Goal: Task Accomplishment & Management: Manage account settings

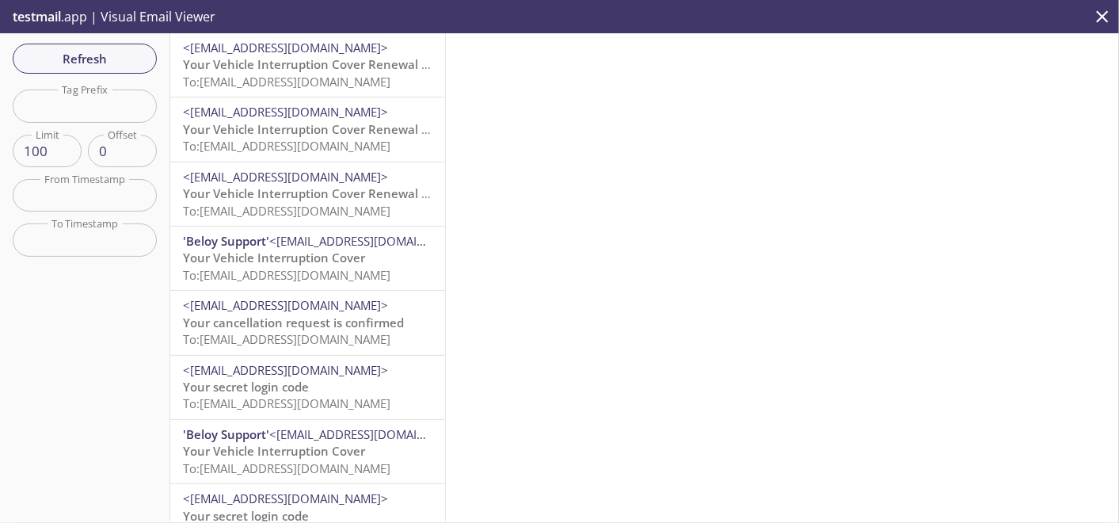
click at [267, 84] on span "To: [EMAIL_ADDRESS][DOMAIN_NAME]" at bounding box center [286, 82] width 207 height 16
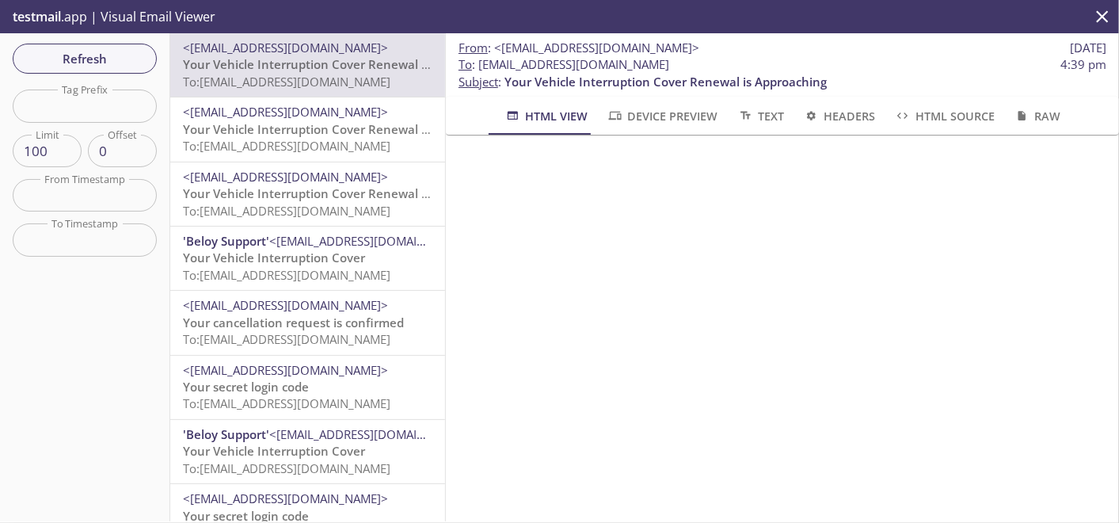
scroll to position [1061, 0]
click at [280, 137] on span "Your Vehicle Interruption Cover Renewal is Approaching" at bounding box center [344, 129] width 322 height 16
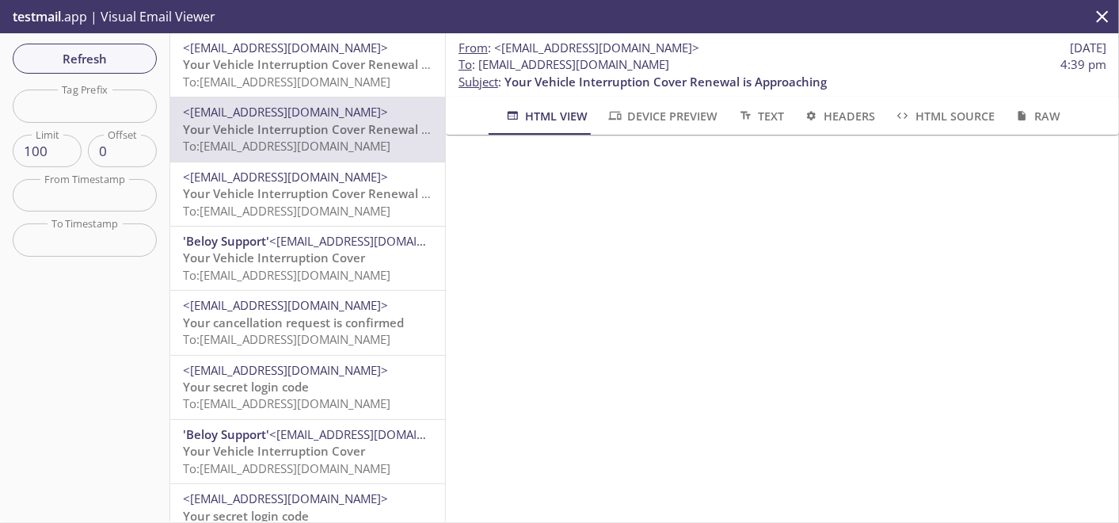
scroll to position [1061, 0]
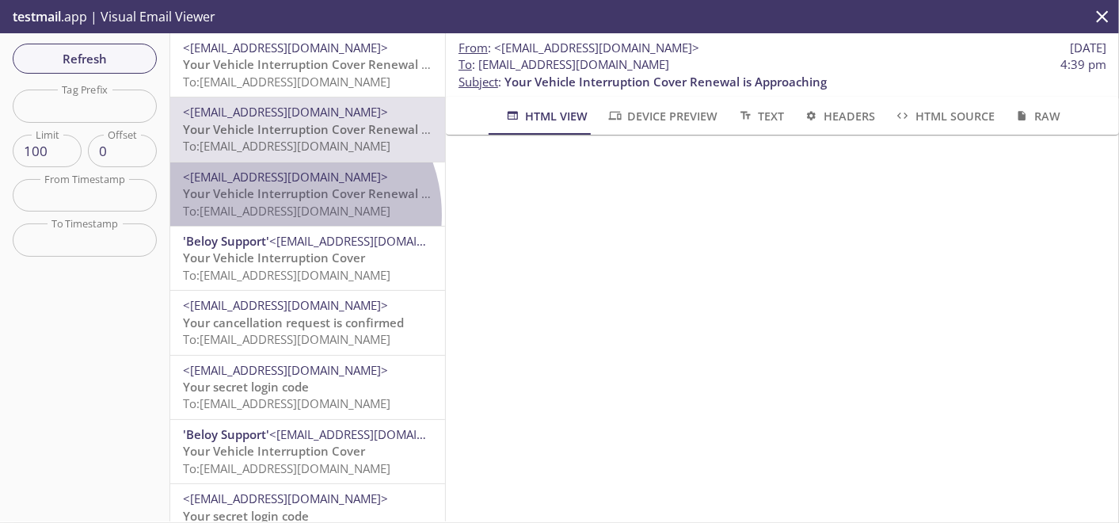
click at [283, 215] on span "To: [EMAIL_ADDRESS][DOMAIN_NAME]" at bounding box center [286, 211] width 207 height 16
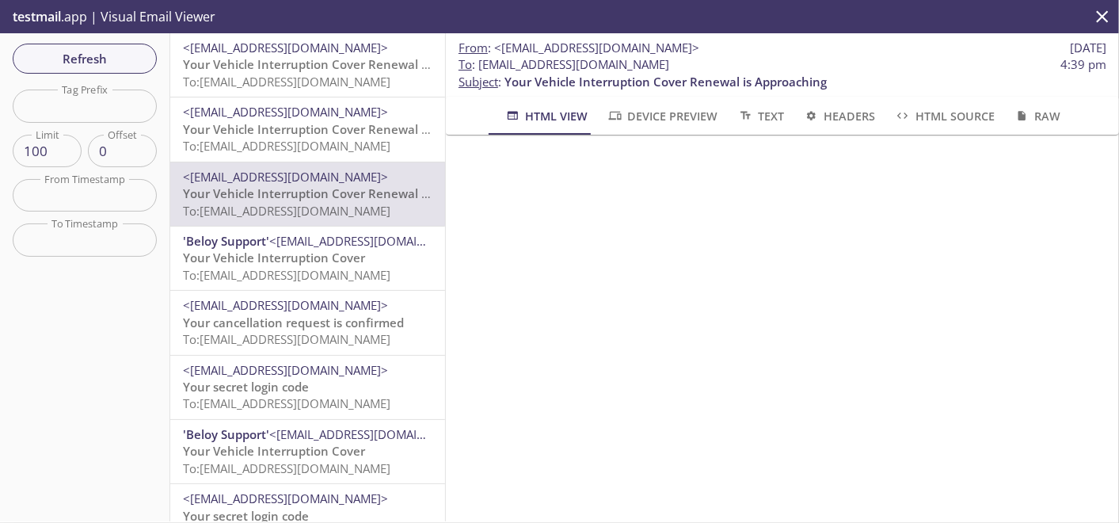
scroll to position [615, 0]
click at [336, 150] on span "To: [EMAIL_ADDRESS][DOMAIN_NAME]" at bounding box center [286, 146] width 207 height 16
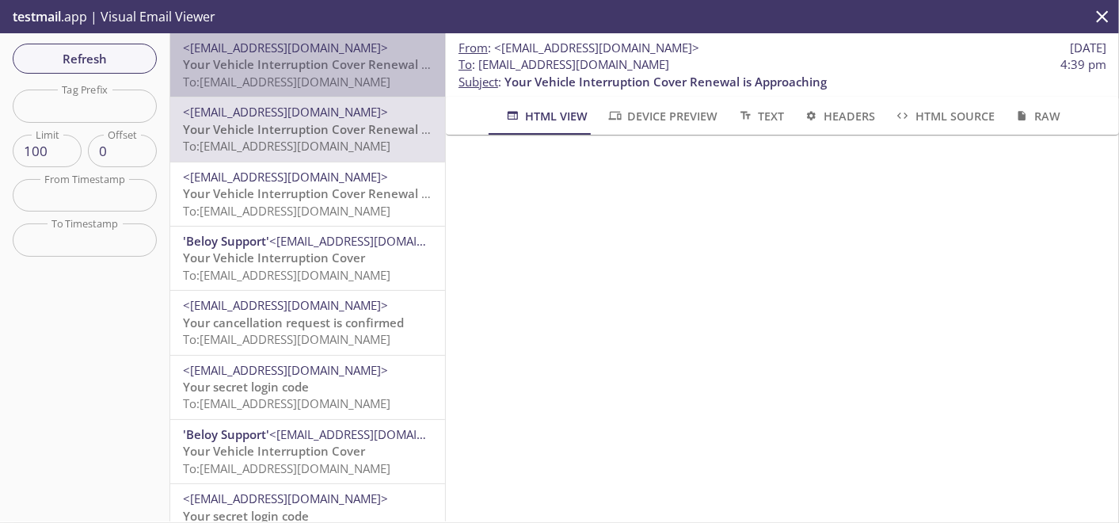
click at [318, 67] on span "Your Vehicle Interruption Cover Renewal is Approaching" at bounding box center [344, 64] width 322 height 16
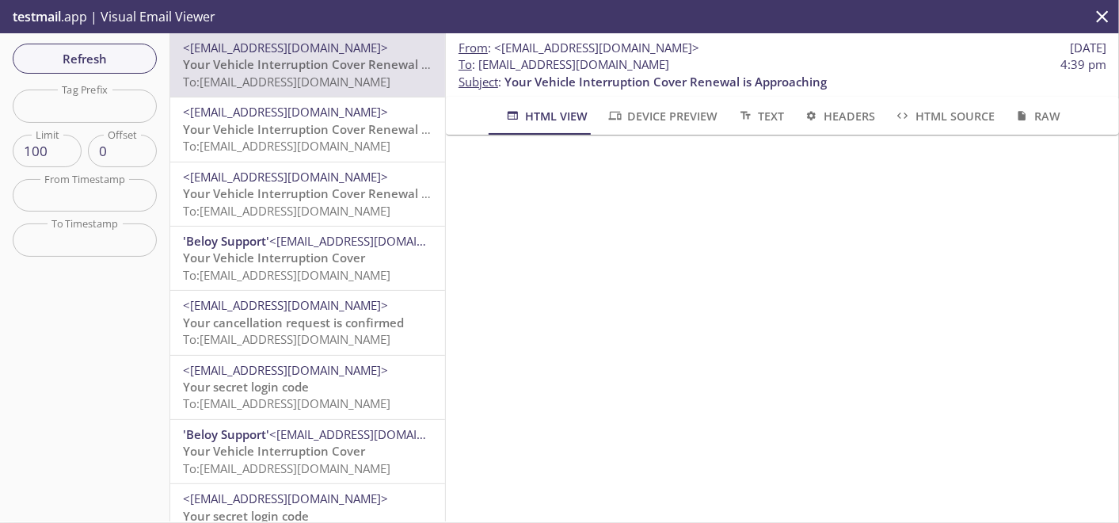
click at [309, 199] on span "Your Vehicle Interruption Cover Renewal is Approaching" at bounding box center [344, 193] width 322 height 16
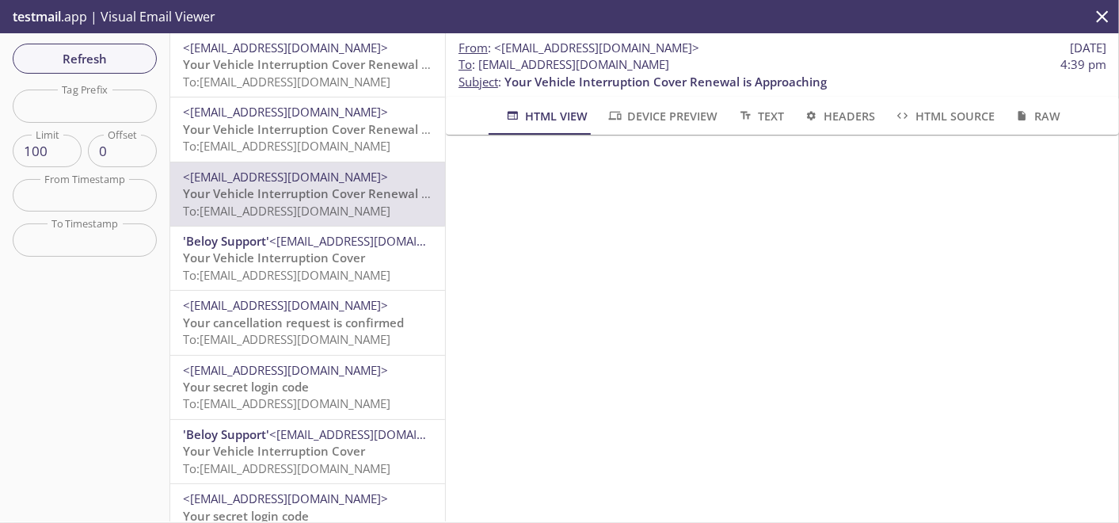
click at [311, 142] on span "To: [EMAIL_ADDRESS][DOMAIN_NAME]" at bounding box center [286, 146] width 207 height 16
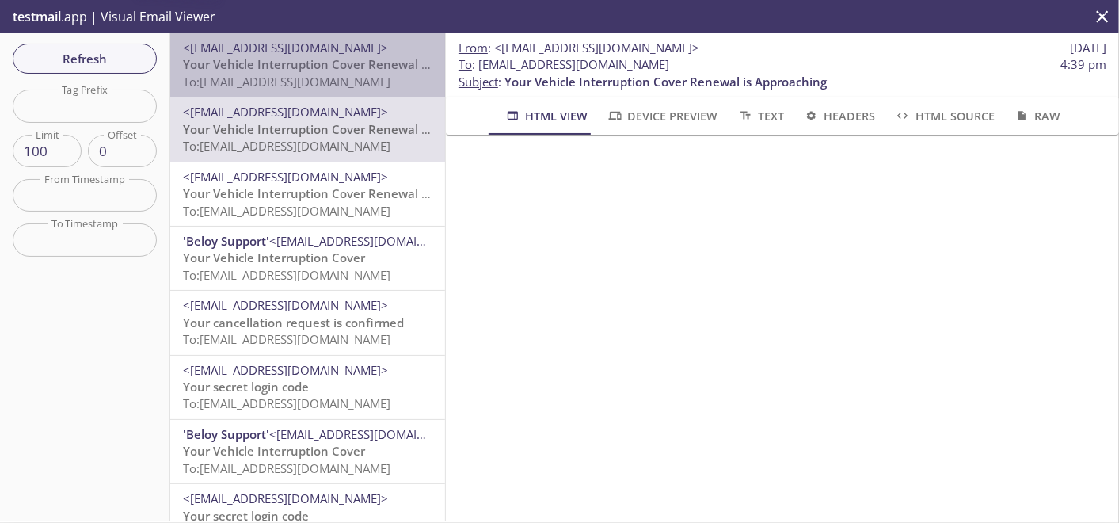
click at [328, 76] on span "To: [EMAIL_ADDRESS][DOMAIN_NAME]" at bounding box center [286, 82] width 207 height 16
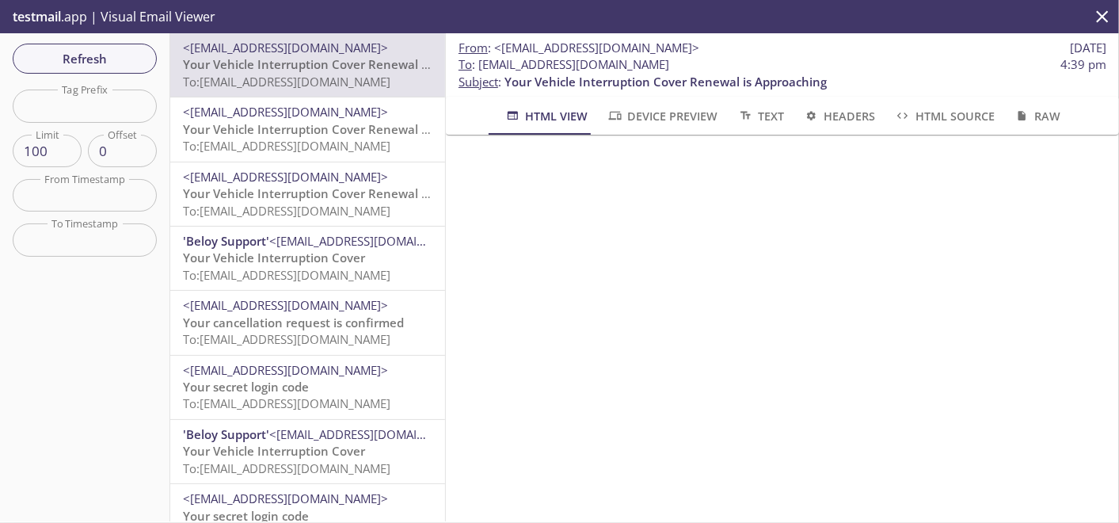
drag, startPoint x: 480, startPoint y: 63, endPoint x: 816, endPoint y: 64, distance: 336.5
click at [669, 64] on span "To : [EMAIL_ADDRESS][DOMAIN_NAME]" at bounding box center [563, 64] width 211 height 17
copy span "[EMAIL_ADDRESS][DOMAIN_NAME]"
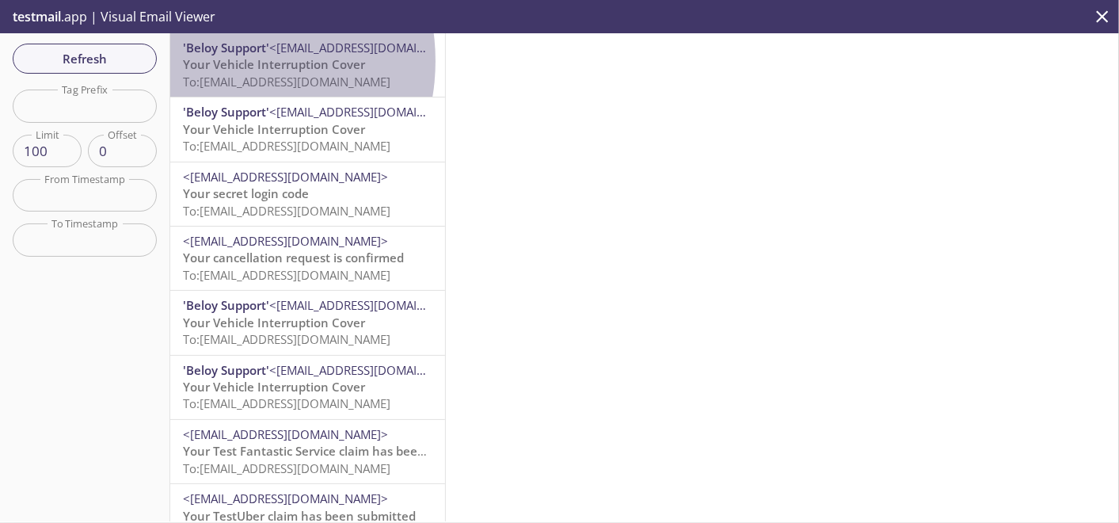
click at [219, 61] on span "Your Vehicle Interruption Cover" at bounding box center [274, 64] width 182 height 16
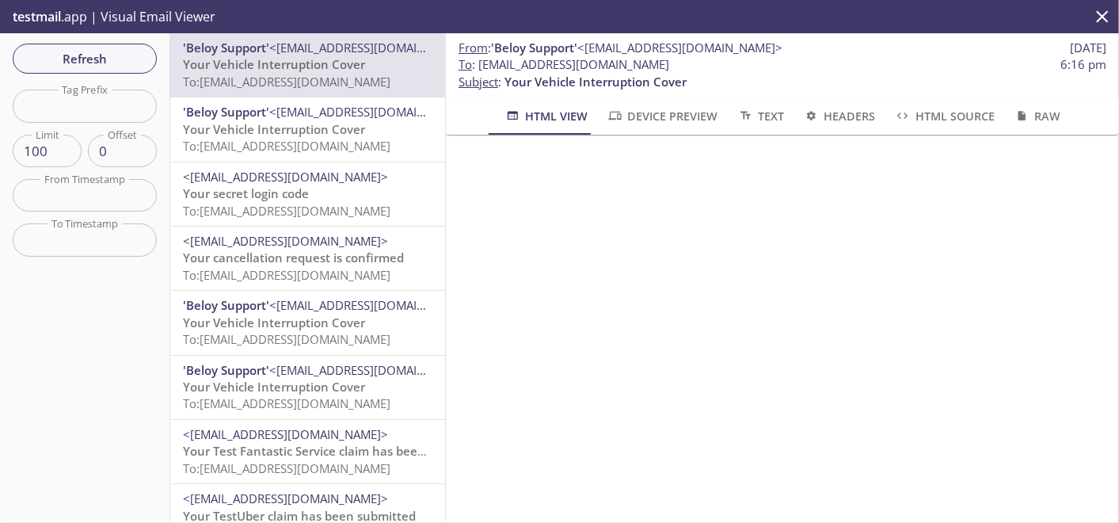
scroll to position [792, 0]
click at [214, 152] on span "To: kqy9w.meena28oct24b9115bsf3meena2@inbox.testmail.app" at bounding box center [286, 146] width 207 height 16
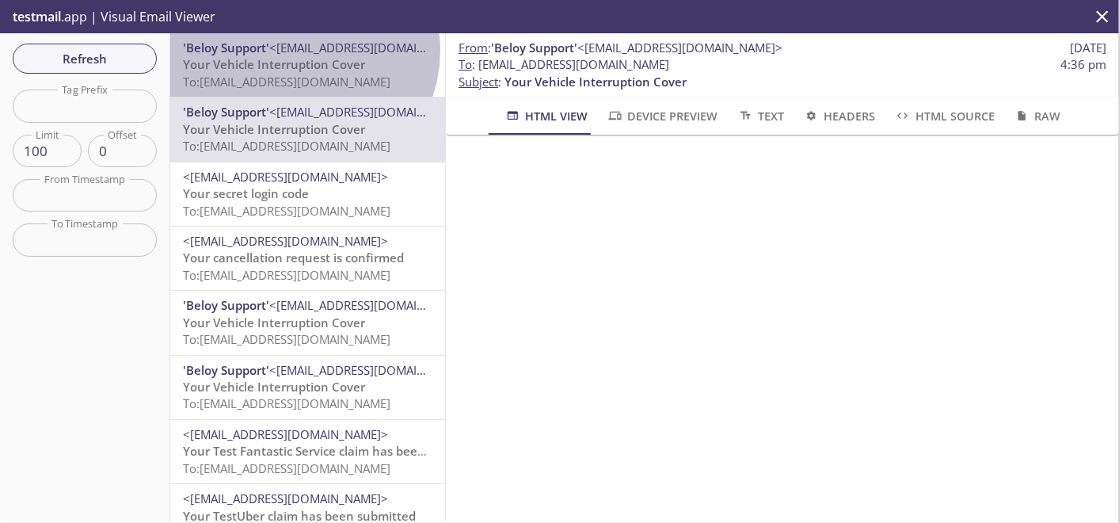
click at [298, 51] on span "<[EMAIL_ADDRESS][DOMAIN_NAME]>" at bounding box center [371, 48] width 205 height 16
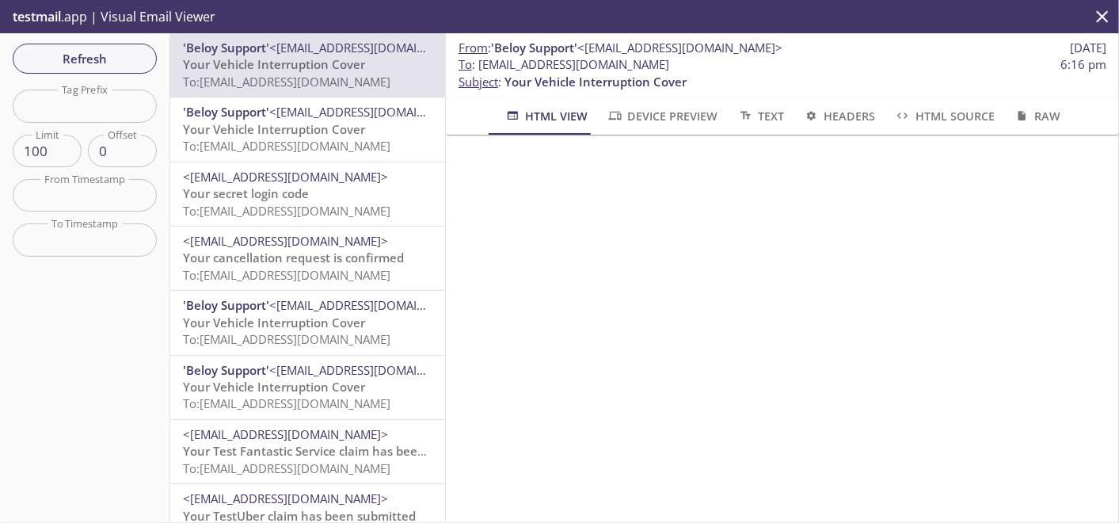
drag, startPoint x: 478, startPoint y: 63, endPoint x: 822, endPoint y: 68, distance: 343.7
click at [822, 68] on span "To : kqy9w.meena29oct24b9115bsf3meena3@inbox.testmail.app 6:16 pm" at bounding box center [782, 64] width 648 height 17
copy span "kqy9w.meena29oct24b9115bsf3meena3@inbox.testmail.app"
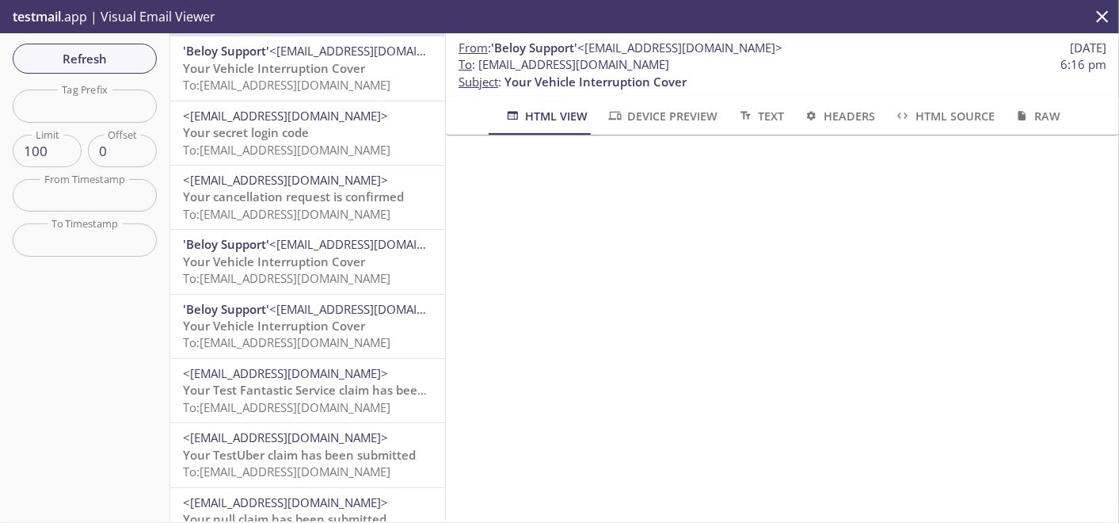
scroll to position [88, 0]
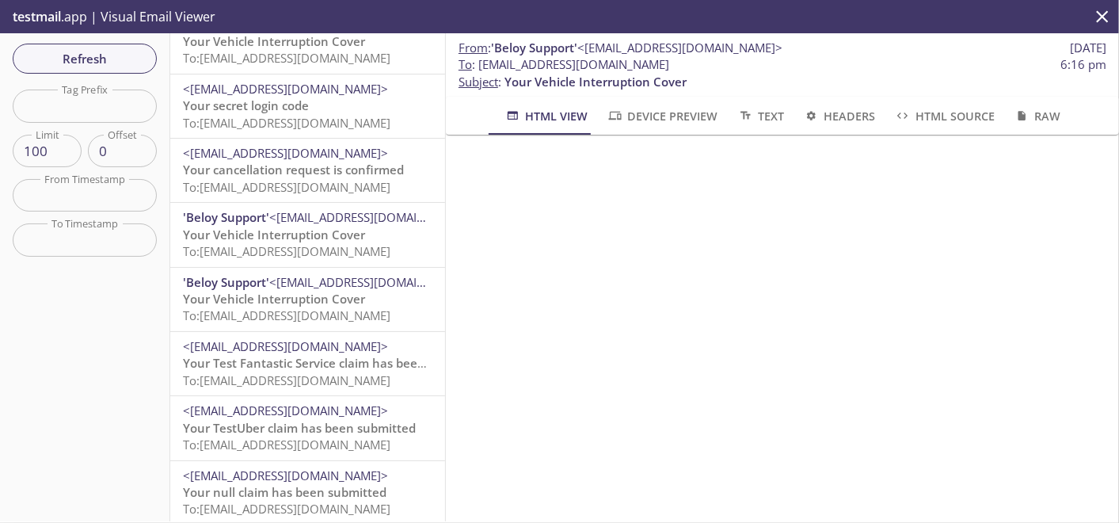
click at [324, 308] on span "To: kqy9w.meena28octb9115adf3me6@inbox.testmail.app" at bounding box center [286, 315] width 207 height 16
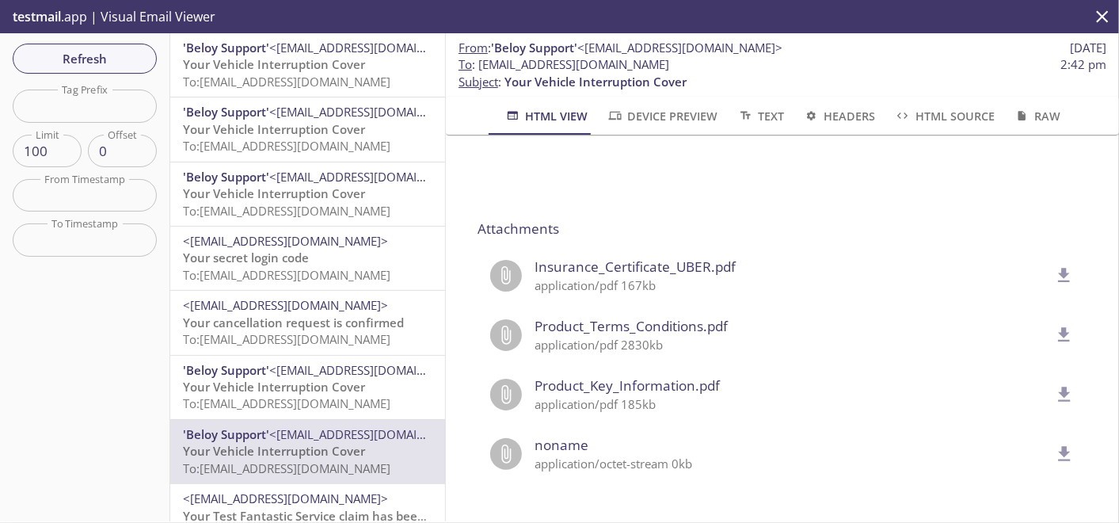
scroll to position [1319, 0]
click at [676, 261] on span "Insurance_Certificate_UBER.pdf" at bounding box center [792, 267] width 515 height 21
click at [1059, 268] on icon "delete" at bounding box center [1065, 275] width 12 height 14
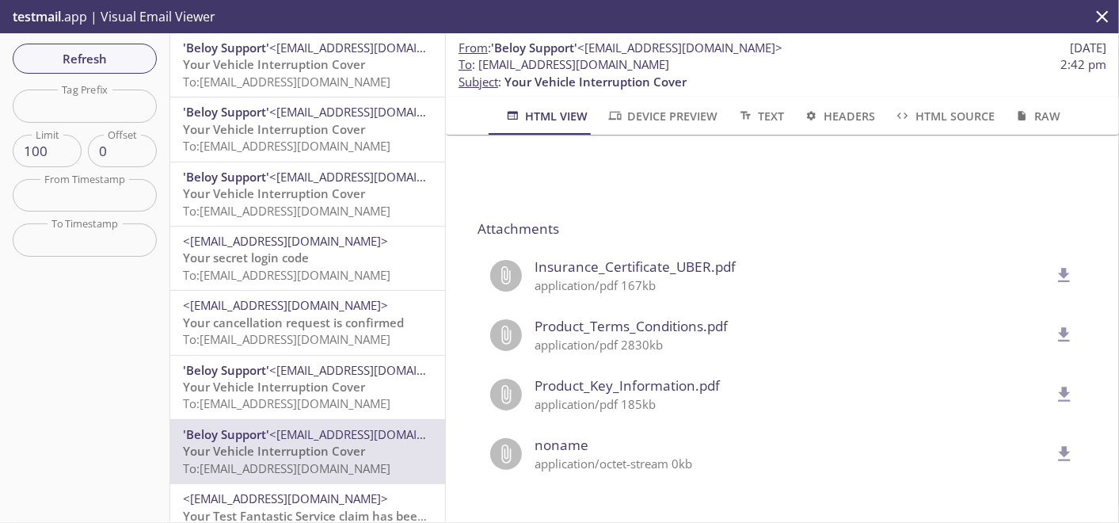
click at [339, 74] on span "To: kqy9w.meena31oct24b9115bsf3meena3@inbox.testmail.app" at bounding box center [286, 82] width 207 height 16
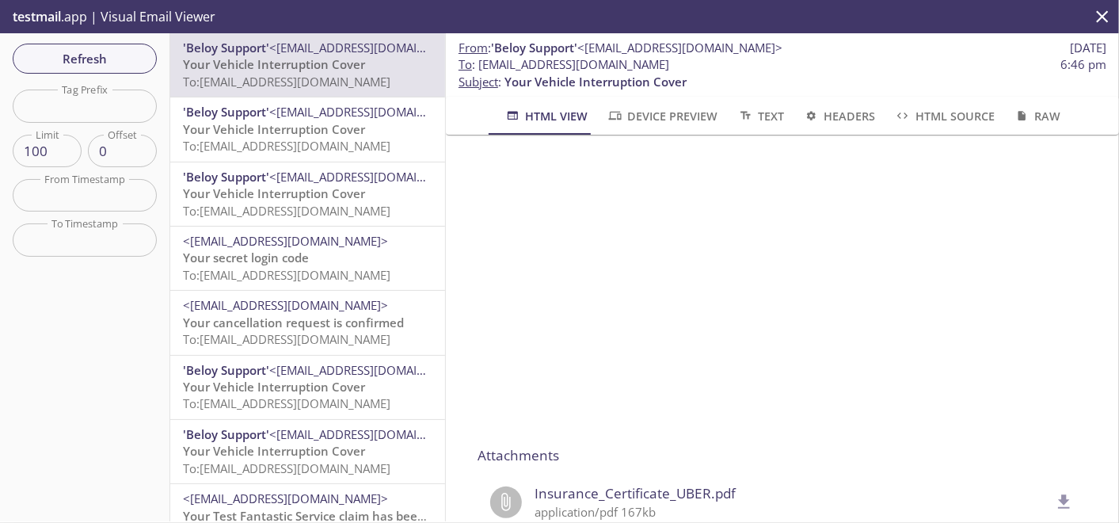
scroll to position [1143, 0]
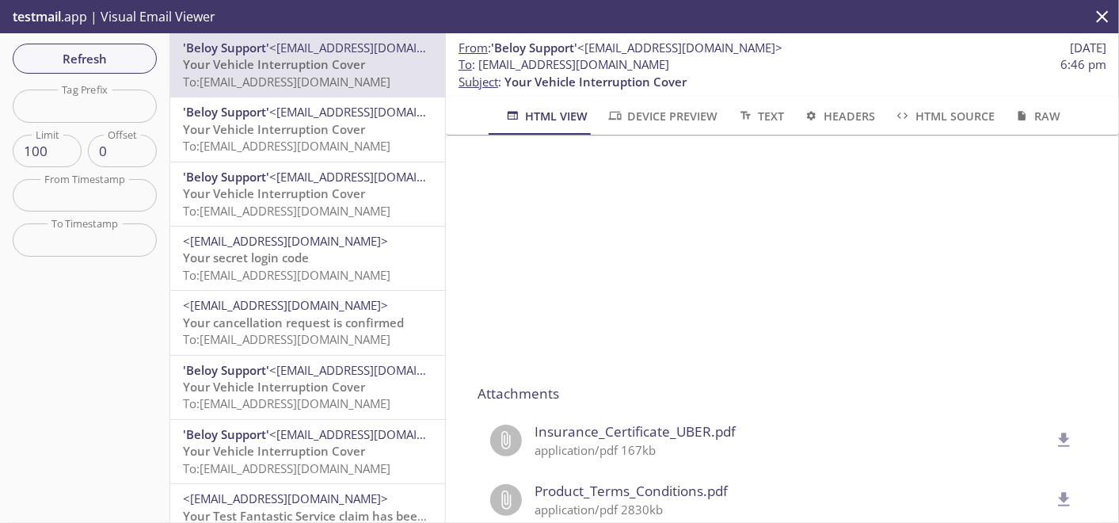
click at [1054, 443] on icon "delete" at bounding box center [1064, 440] width 21 height 21
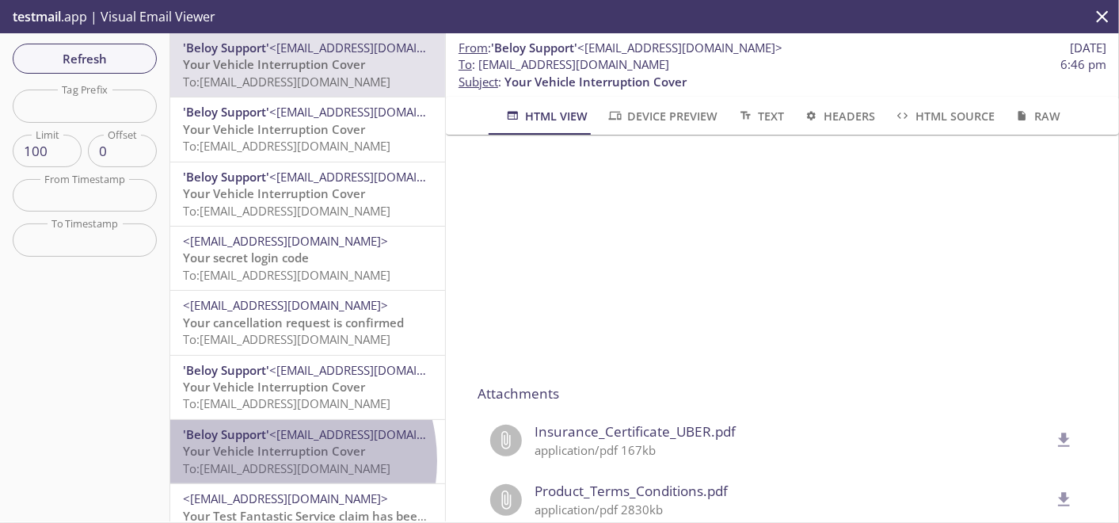
click at [263, 461] on span "To: kqy9w.meena28octb9115adf3me6@inbox.testmail.app" at bounding box center [286, 468] width 207 height 16
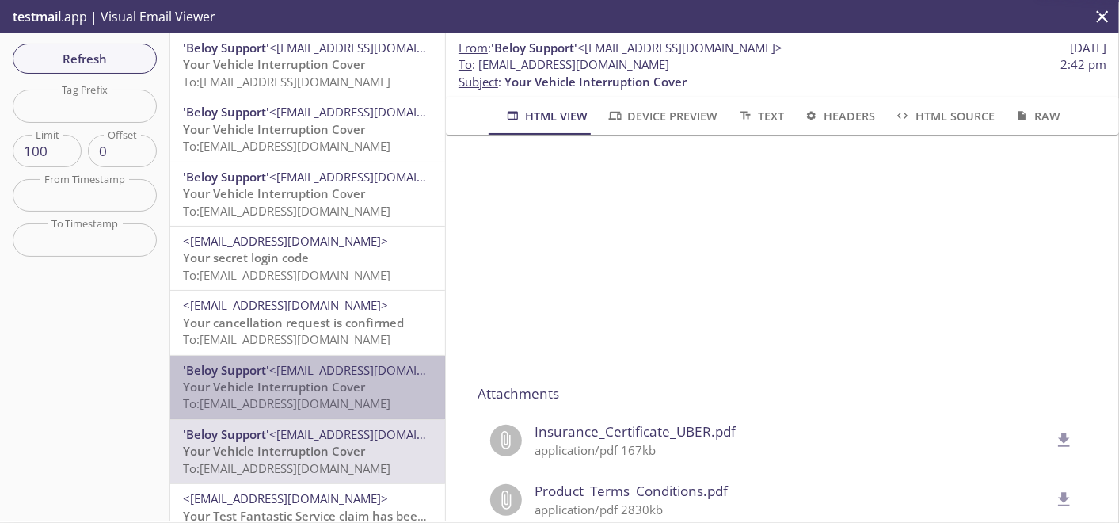
click at [328, 394] on span "Your Vehicle Interruption Cover" at bounding box center [274, 387] width 182 height 16
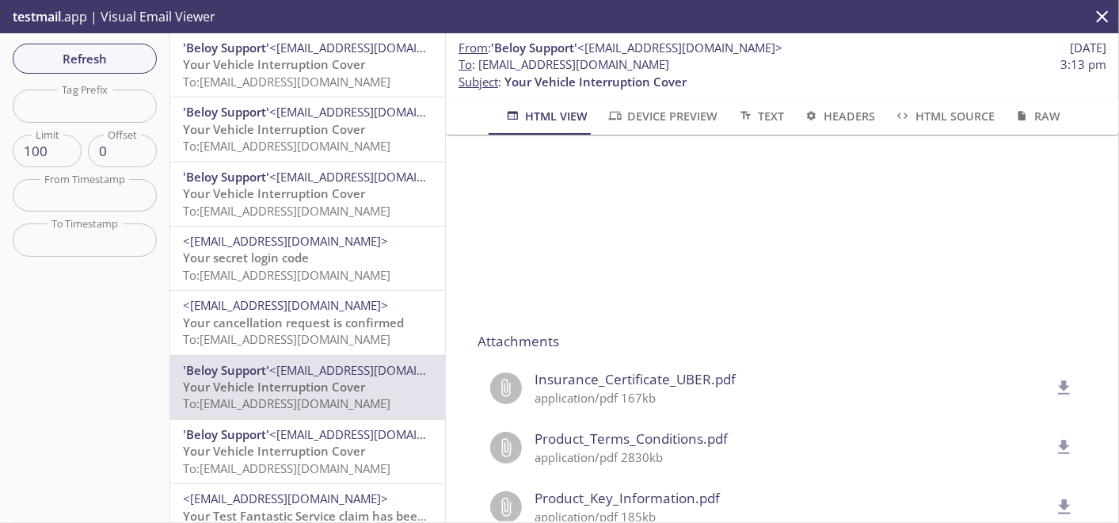
scroll to position [1319, 0]
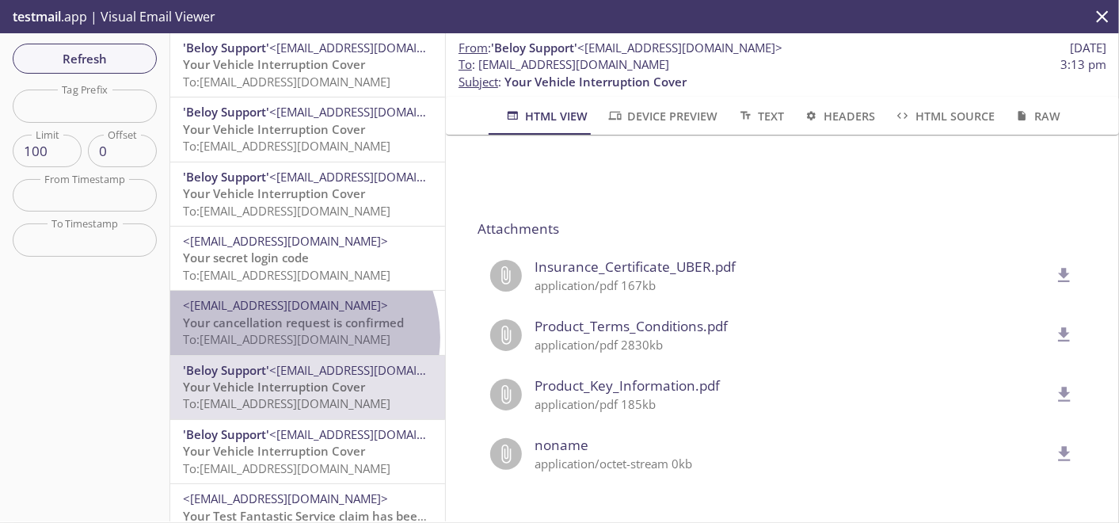
click at [294, 337] on span "To: kqy9w.meena28oct24b9115bsf3meena2@inbox.testmail.app" at bounding box center [286, 339] width 207 height 16
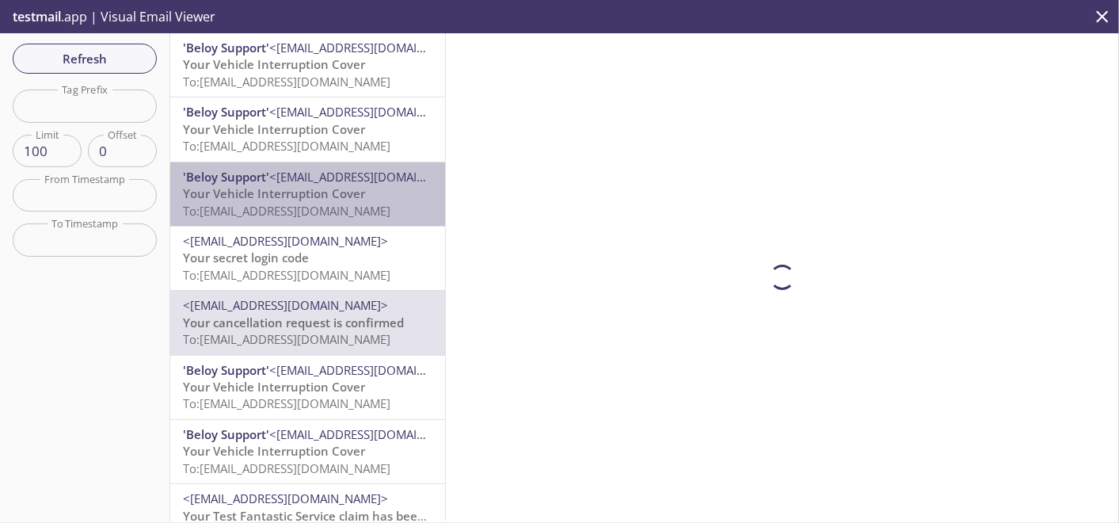
click at [321, 211] on span "To: kqy9w.meena28oct24b9115bsf3meena2@inbox.testmail.app" at bounding box center [286, 211] width 207 height 16
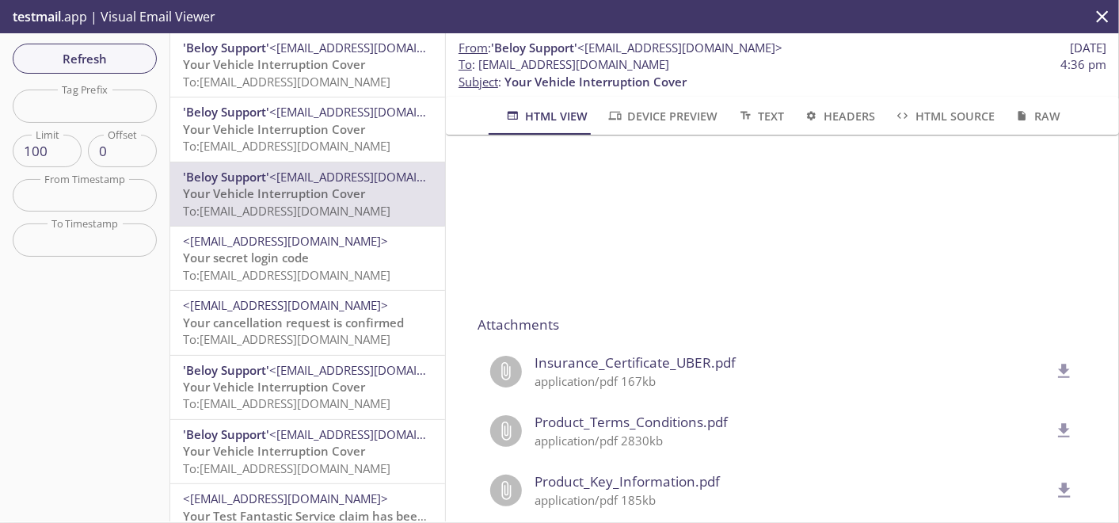
scroll to position [1319, 0]
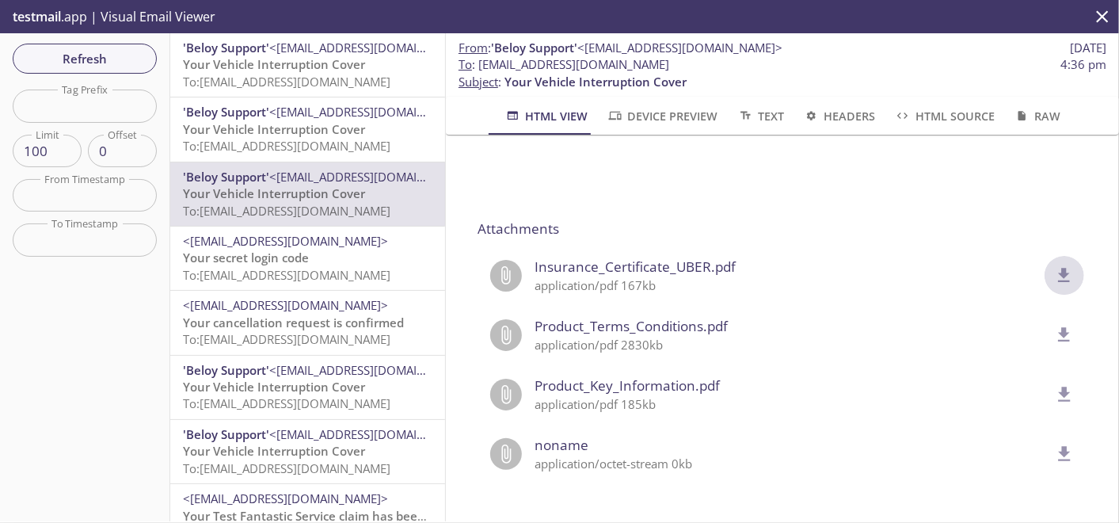
click at [1059, 268] on icon "delete" at bounding box center [1065, 275] width 12 height 14
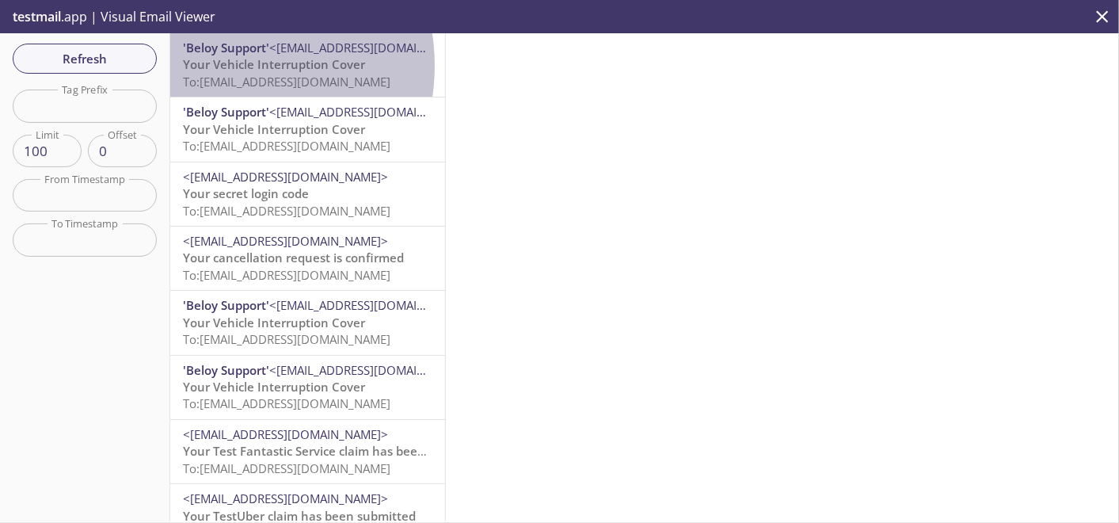
click at [218, 66] on span "Your Vehicle Interruption Cover" at bounding box center [274, 64] width 182 height 16
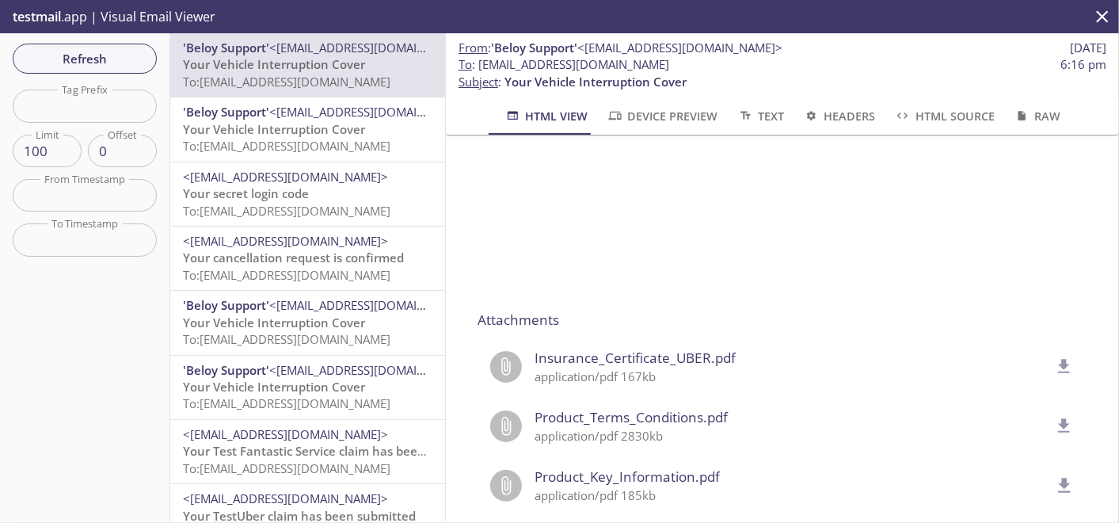
scroll to position [1319, 0]
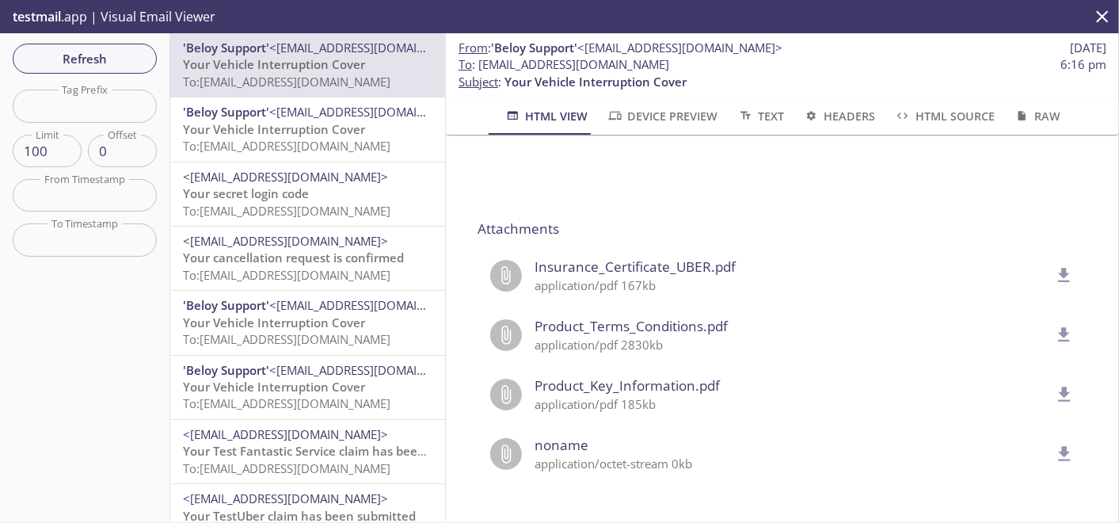
click at [507, 266] on icon at bounding box center [507, 275] width 10 height 19
click at [558, 257] on span "Insurance_Certificate_UBER.pdf" at bounding box center [792, 267] width 515 height 21
click at [1059, 268] on icon "delete" at bounding box center [1065, 275] width 12 height 14
